Goal: Navigation & Orientation: Find specific page/section

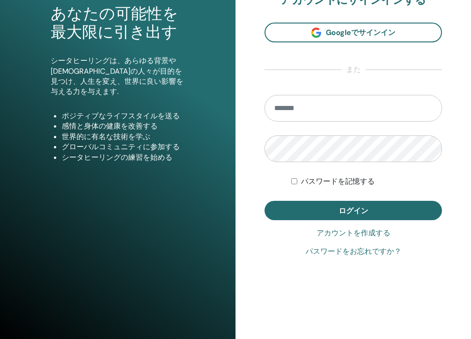
scroll to position [103, 0]
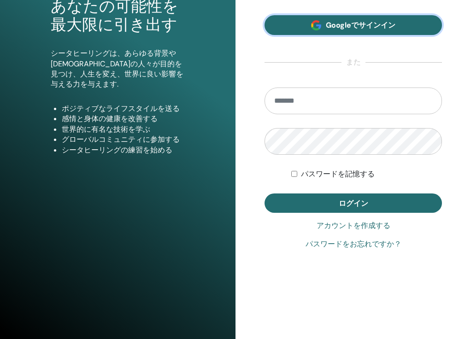
click at [353, 28] on span "Googleでサインイン" at bounding box center [361, 25] width 70 height 10
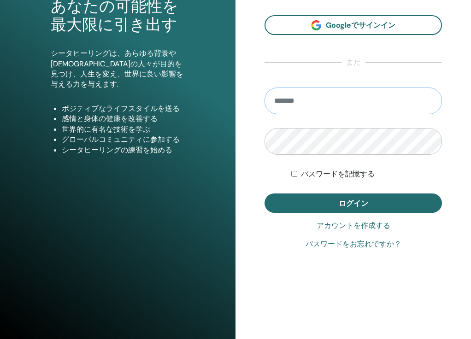
click at [314, 105] on input "email" at bounding box center [352, 101] width 177 height 27
click at [335, 106] on input "email" at bounding box center [352, 101] width 177 height 27
click at [300, 96] on input "email" at bounding box center [352, 101] width 177 height 27
click at [339, 95] on input "email" at bounding box center [352, 101] width 177 height 27
type input "*"
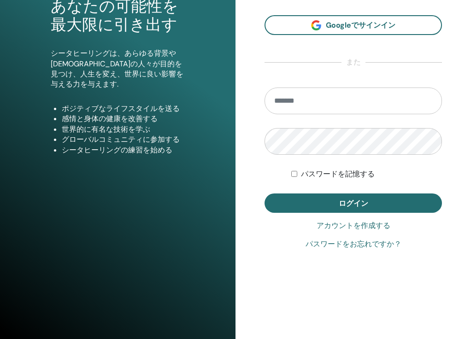
type input "**********"
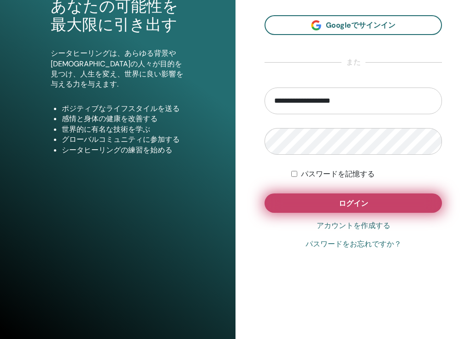
click at [358, 206] on span "ログイン" at bounding box center [353, 204] width 29 height 10
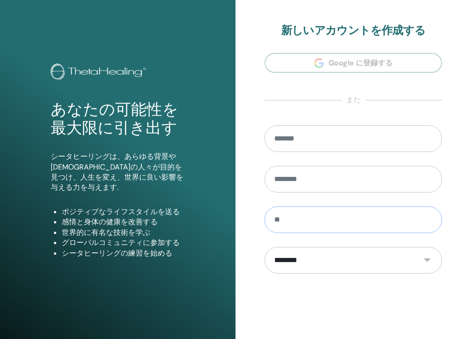
click at [368, 217] on input "text" at bounding box center [352, 219] width 177 height 27
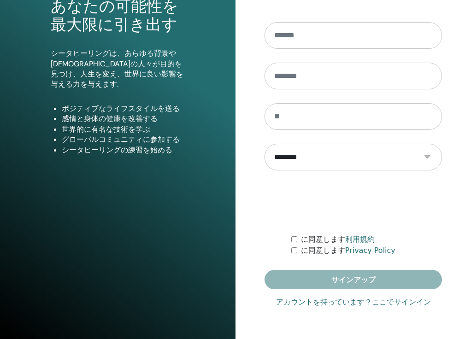
click at [334, 299] on link "アカウントを持っています？ここでサインイン" at bounding box center [353, 302] width 155 height 11
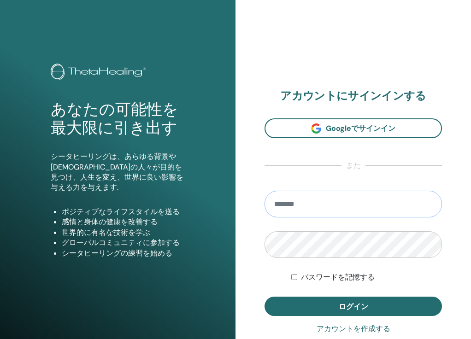
click at [345, 199] on input "email" at bounding box center [352, 204] width 177 height 27
type input "**********"
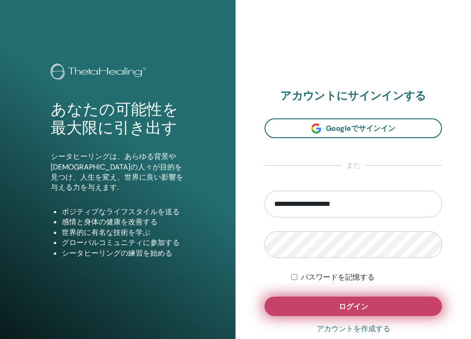
click at [323, 302] on button "ログイン" at bounding box center [352, 306] width 177 height 19
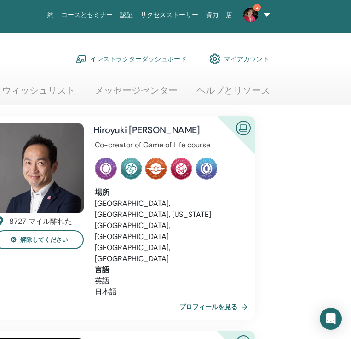
click at [251, 17] on img at bounding box center [251, 14] width 15 height 15
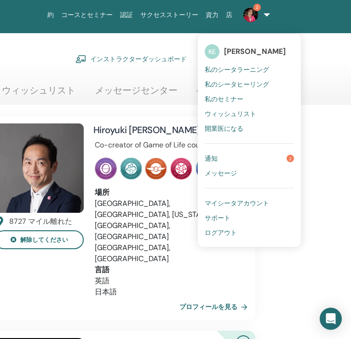
click at [246, 155] on link "通知 2" at bounding box center [249, 158] width 89 height 15
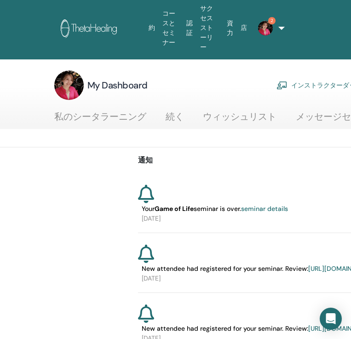
click at [90, 26] on img at bounding box center [91, 29] width 60 height 21
click at [308, 76] on link "インストラクターダッシュボード" at bounding box center [332, 85] width 111 height 20
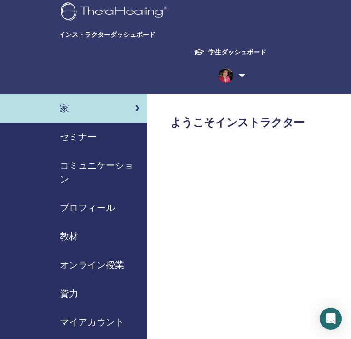
click at [92, 140] on span "セミナー" at bounding box center [78, 137] width 37 height 14
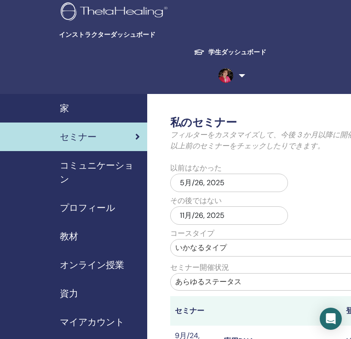
click at [103, 165] on span "コミュニケーション" at bounding box center [100, 172] width 80 height 28
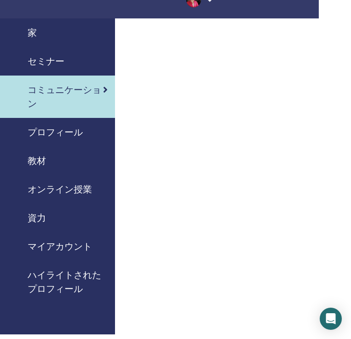
scroll to position [76, 0]
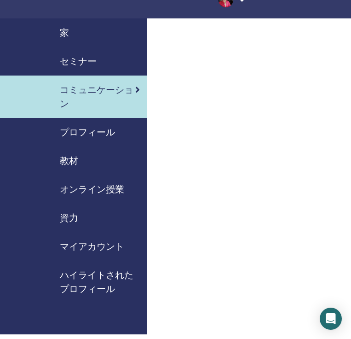
click at [103, 35] on div "家" at bounding box center [73, 33] width 133 height 14
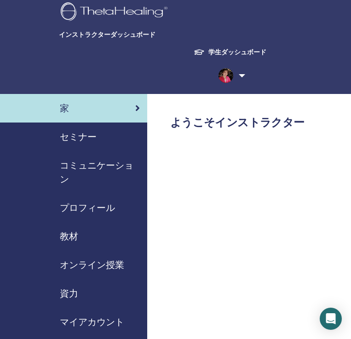
click at [124, 133] on div "セミナー" at bounding box center [73, 137] width 133 height 14
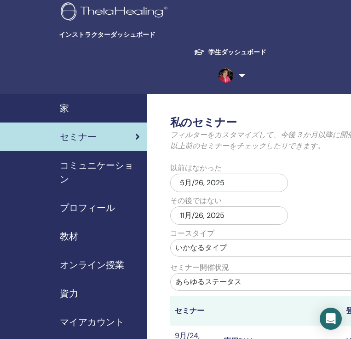
click at [86, 99] on link "家" at bounding box center [73, 108] width 147 height 29
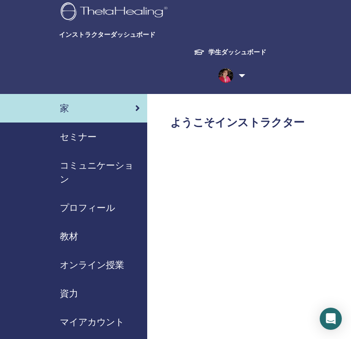
click at [96, 203] on span "プロフィール" at bounding box center [87, 208] width 55 height 14
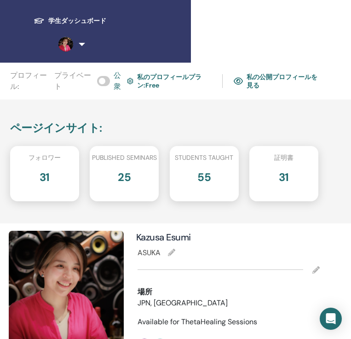
scroll to position [0, 160]
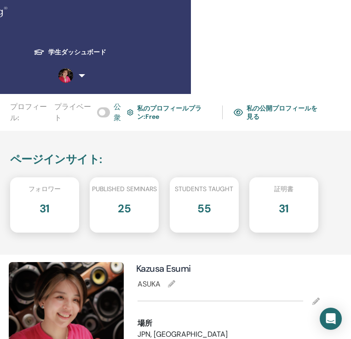
click at [303, 106] on link "私の公開プロフィールを見る" at bounding box center [276, 112] width 85 height 21
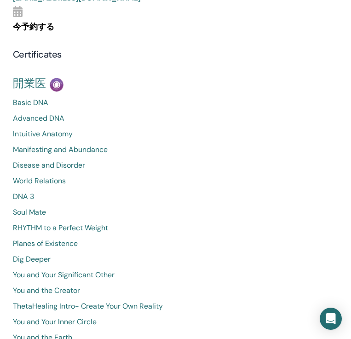
scroll to position [420, 156]
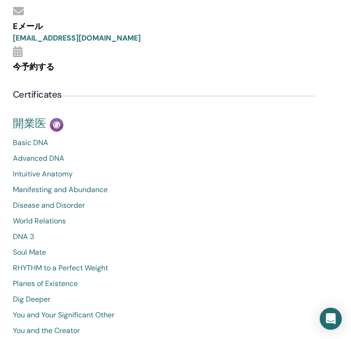
click at [39, 124] on span "開業医" at bounding box center [29, 123] width 33 height 13
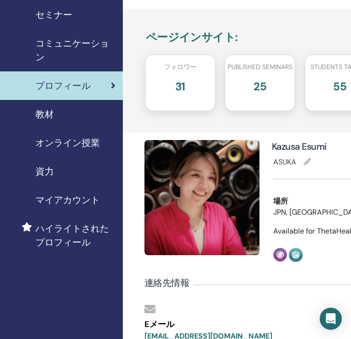
scroll to position [0, 24]
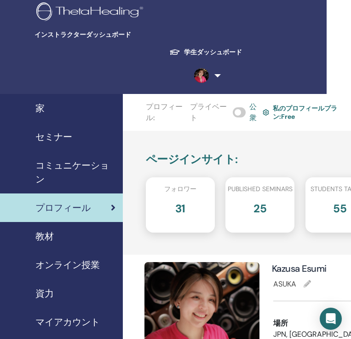
click at [217, 50] on link "学生ダッシュボード" at bounding box center [206, 52] width 88 height 17
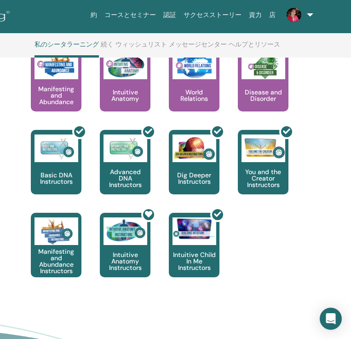
scroll to position [481, 158]
